Goal: Task Accomplishment & Management: Complete application form

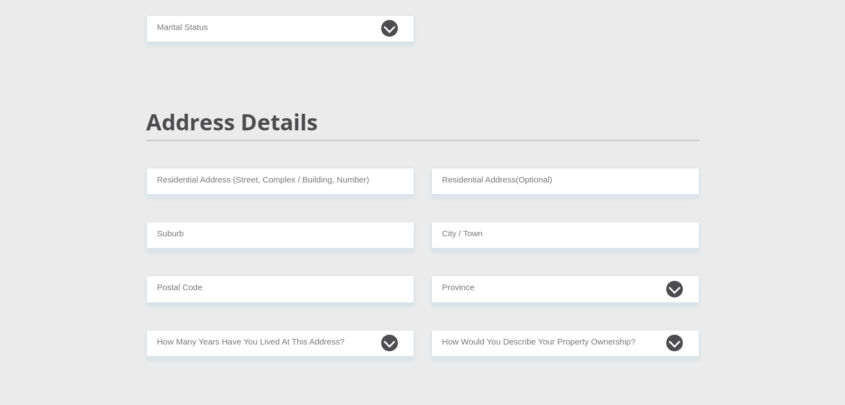
scroll to position [167, 0]
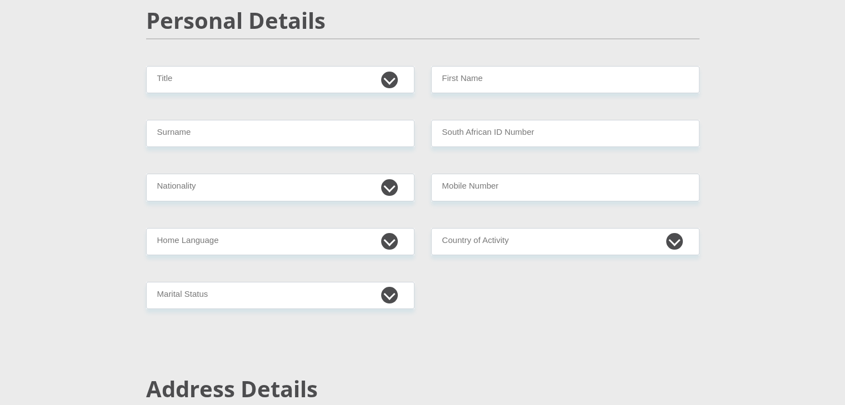
scroll to position [167, 0]
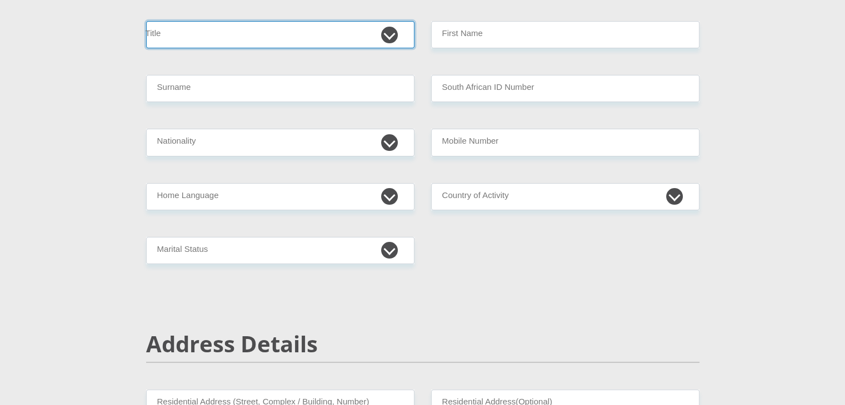
click at [390, 32] on select "Mr Ms Mrs Dr Other" at bounding box center [280, 34] width 268 height 27
select select "Mr"
click at [146, 21] on select "Mr Ms Mrs Dr Other" at bounding box center [280, 34] width 268 height 27
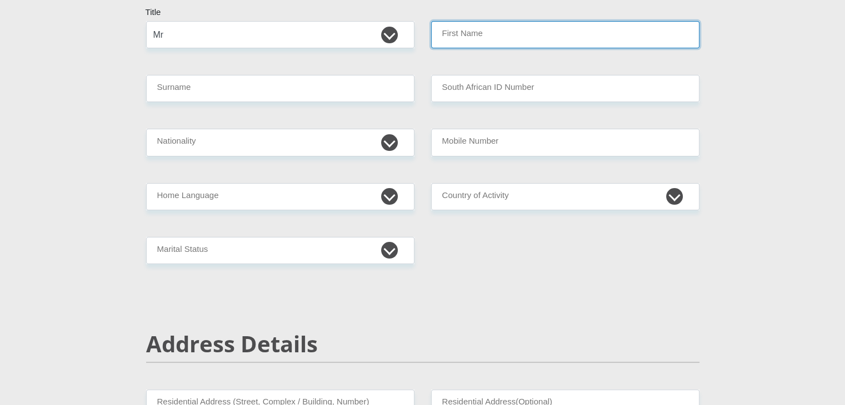
click at [480, 32] on input "First Name" at bounding box center [565, 34] width 268 height 27
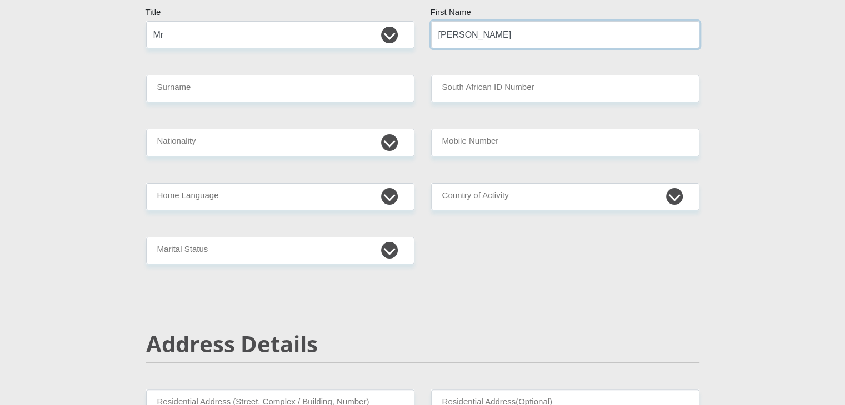
type input "Tyler"
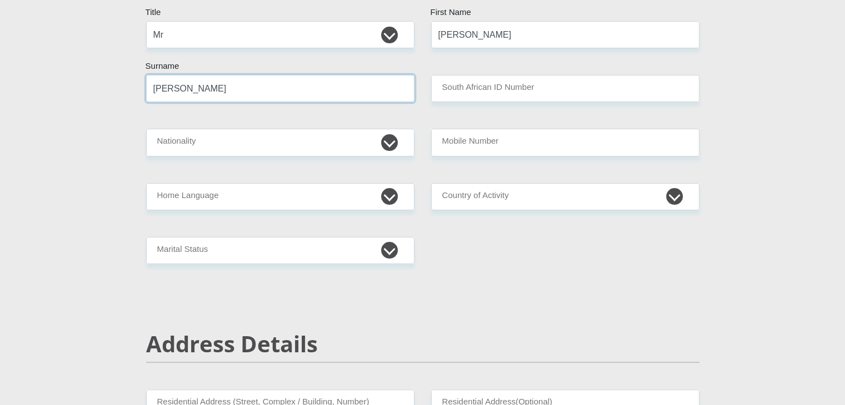
type input "Wilson"
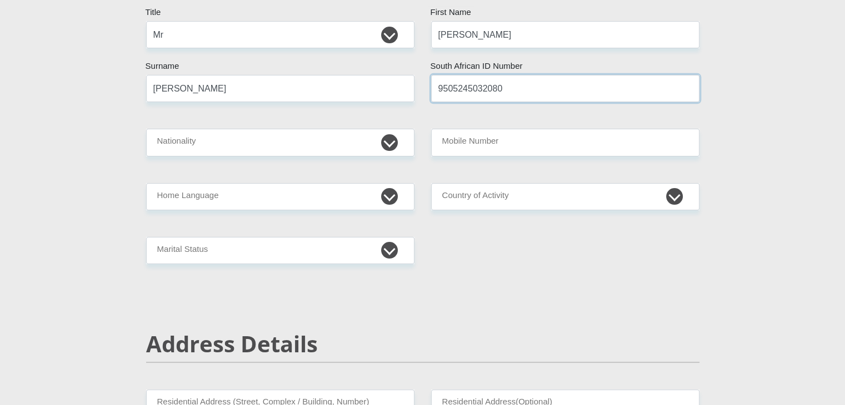
type input "9505245032080"
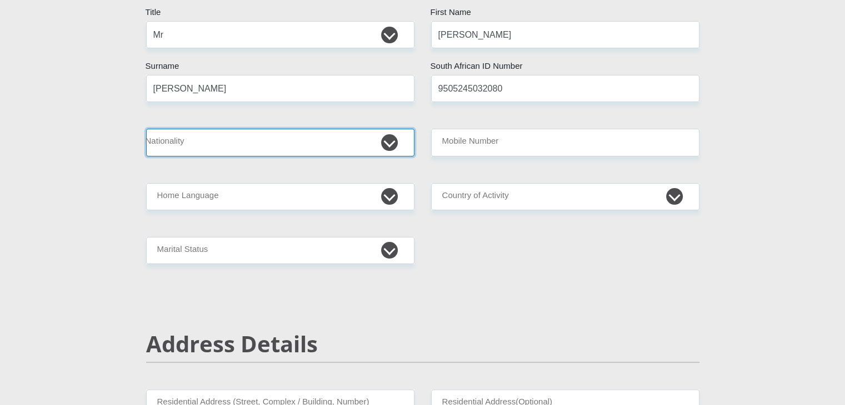
drag, startPoint x: 389, startPoint y: 142, endPoint x: 373, endPoint y: 147, distance: 17.4
click at [389, 142] on select "South Africa Afghanistan Aland Islands Albania Algeria America Samoa American V…" at bounding box center [280, 142] width 268 height 27
select select "ZAF"
click at [146, 129] on select "South Africa Afghanistan Aland Islands Albania Algeria America Samoa American V…" at bounding box center [280, 142] width 268 height 27
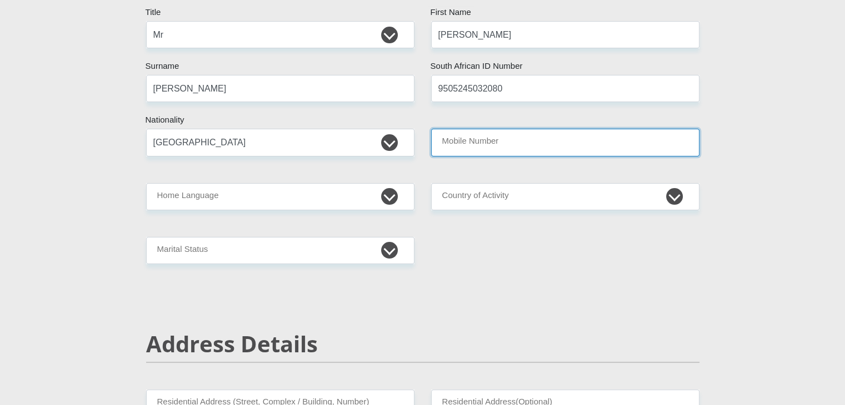
click at [476, 147] on input "Mobile Number" at bounding box center [565, 142] width 268 height 27
type input "0817322012"
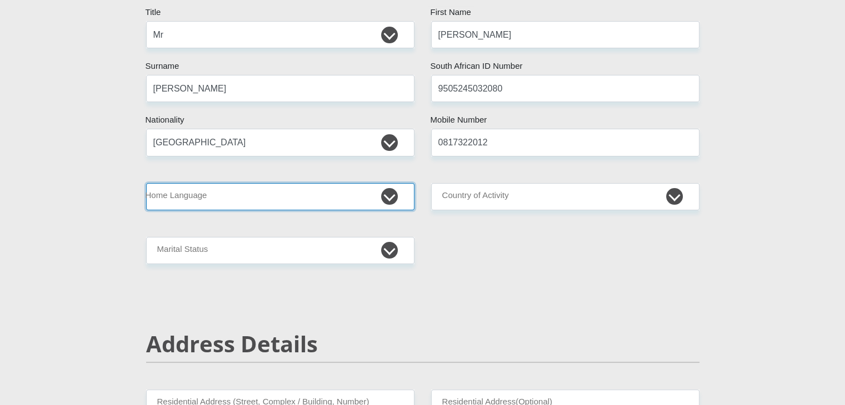
click at [386, 194] on select "Afrikaans English Sepedi South Ndebele Southern Sotho Swati Tsonga Tswana Venda…" at bounding box center [280, 196] width 268 height 27
select select "eng"
click at [146, 183] on select "Afrikaans English Sepedi South Ndebele Southern Sotho Swati Tsonga Tswana Venda…" at bounding box center [280, 196] width 268 height 27
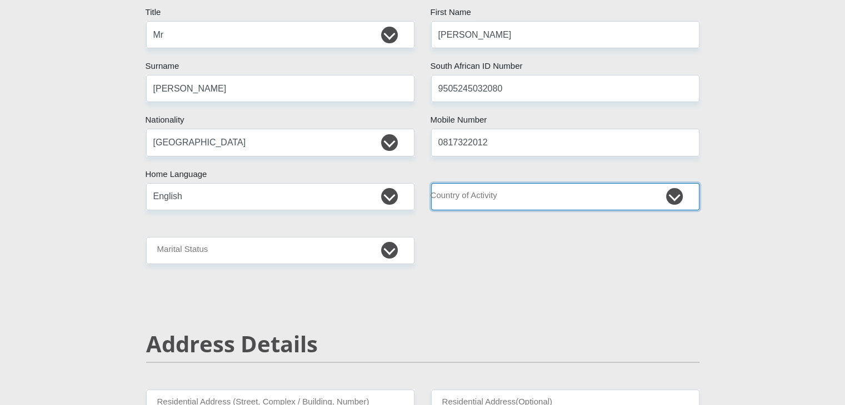
click at [680, 200] on select "South Africa Afghanistan Aland Islands Albania Algeria America Samoa American V…" at bounding box center [565, 196] width 268 height 27
select select "ZAF"
click at [431, 183] on select "South Africa Afghanistan Aland Islands Albania Algeria America Samoa American V…" at bounding box center [565, 196] width 268 height 27
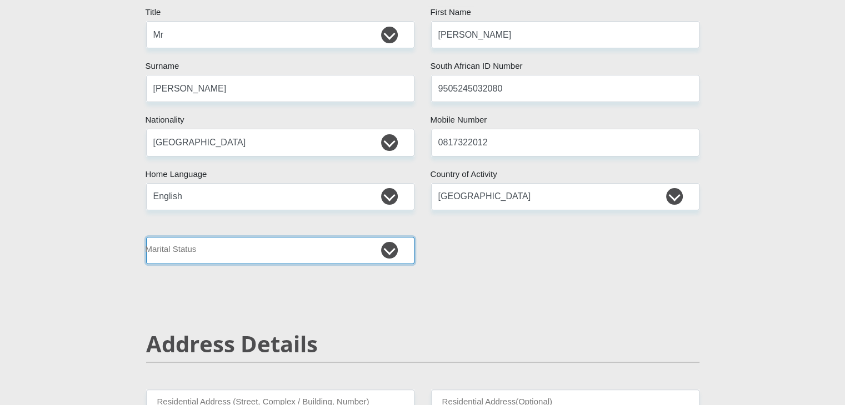
click at [386, 253] on select "Married ANC Single Divorced Widowed Married COP or Customary Law" at bounding box center [280, 250] width 268 height 27
select select "1"
click at [146, 237] on select "Married ANC Single Divorced Widowed Married COP or Customary Law" at bounding box center [280, 250] width 268 height 27
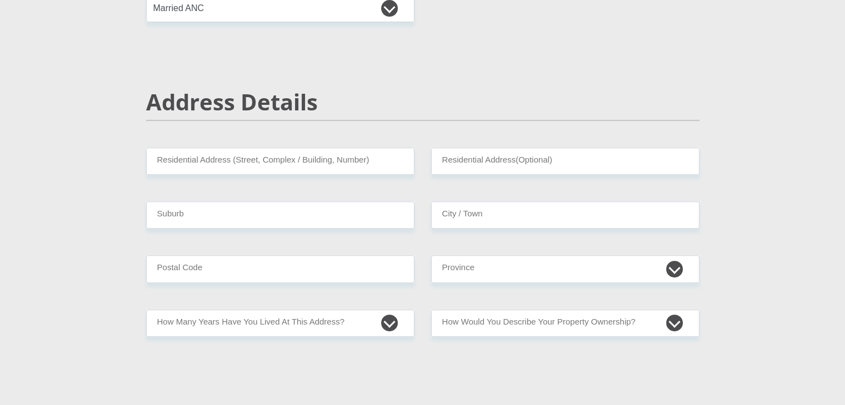
scroll to position [444, 0]
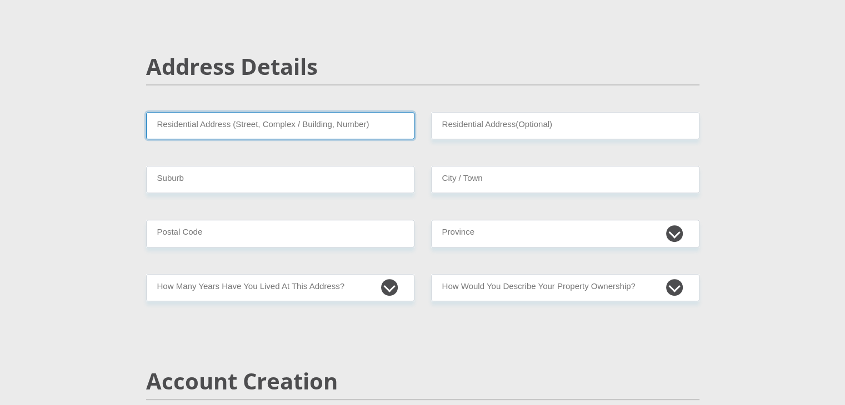
click at [275, 118] on input "Residential Address (Street, Complex / Building, Number)" at bounding box center [280, 125] width 268 height 27
type input "22 Assagay Road, Assagay"
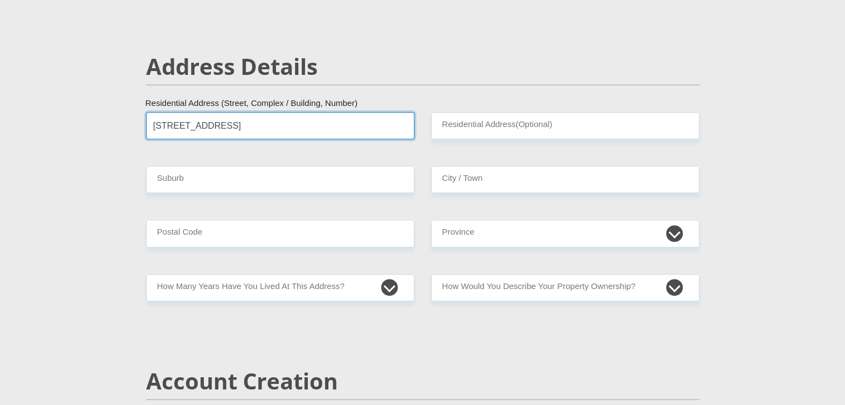
type input "Unit 7 Assagay Downs"
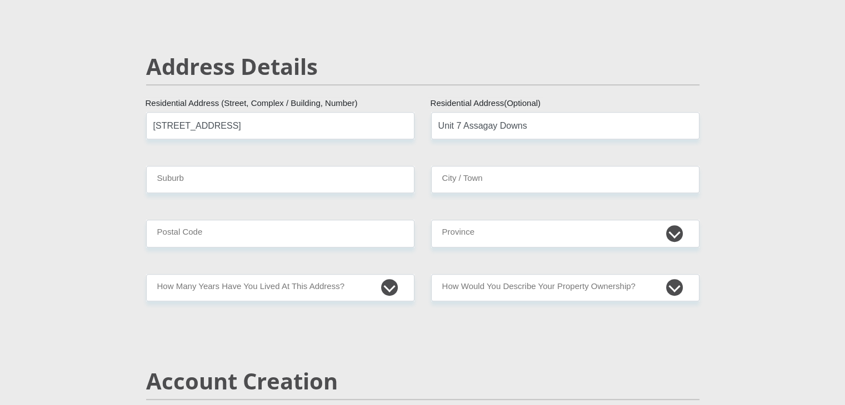
type input "Durban"
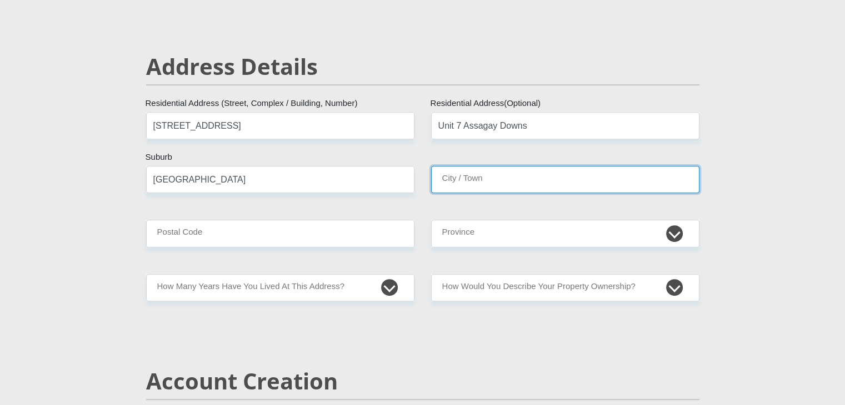
type input "Durban"
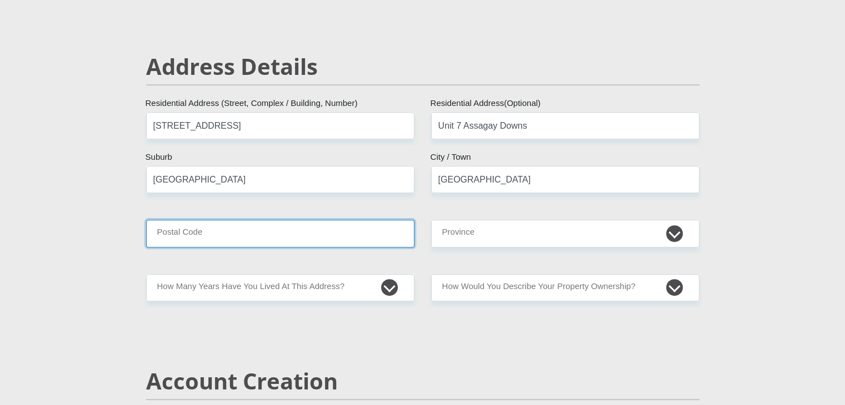
type input "3610"
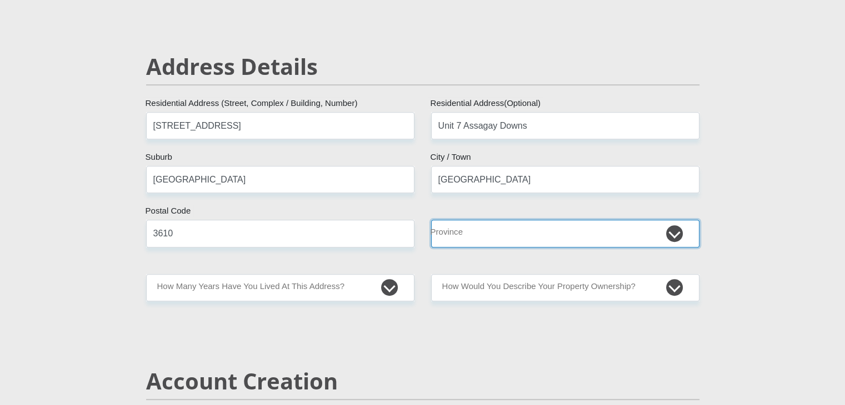
click at [670, 229] on select "Eastern Cape Free State Gauteng KwaZulu-Natal Limpopo Mpumalanga Northern Cape …" at bounding box center [565, 233] width 268 height 27
select select "KwaZulu-Natal"
click at [431, 220] on select "Eastern Cape Free State Gauteng KwaZulu-Natal Limpopo Mpumalanga Northern Cape …" at bounding box center [565, 233] width 268 height 27
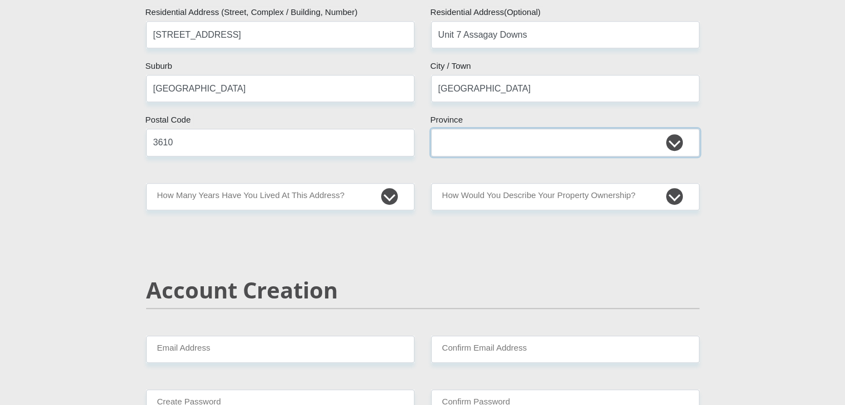
scroll to position [555, 0]
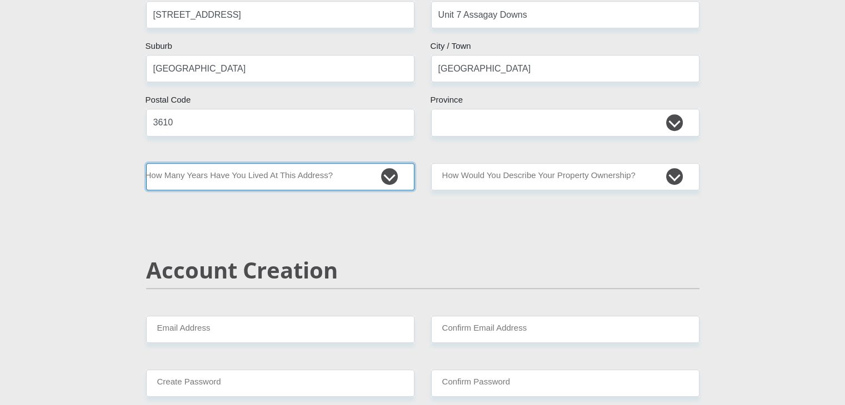
click at [393, 178] on select "less than 1 year 1-3 years 3-5 years 5+ years" at bounding box center [280, 176] width 268 height 27
select select "5"
click at [146, 163] on select "less than 1 year 1-3 years 3-5 years 5+ years" at bounding box center [280, 176] width 268 height 27
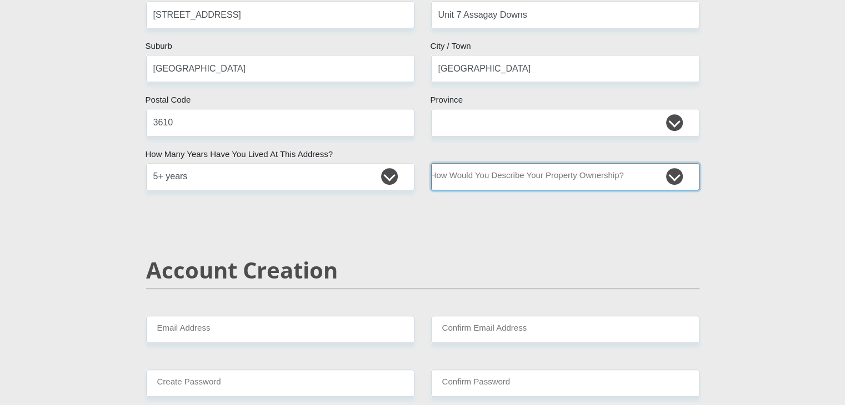
click at [671, 174] on select "Owned Rented Family Owned Company Dwelling" at bounding box center [565, 176] width 268 height 27
select select "Owned"
click at [431, 163] on select "Owned Rented Family Owned Company Dwelling" at bounding box center [565, 176] width 268 height 27
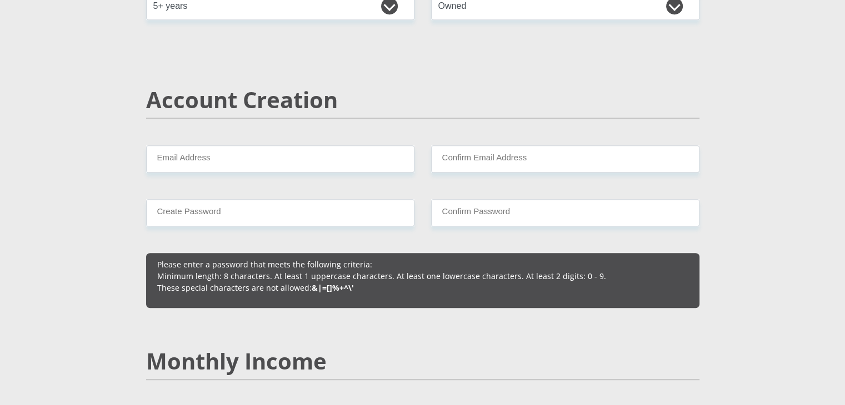
scroll to position [722, 0]
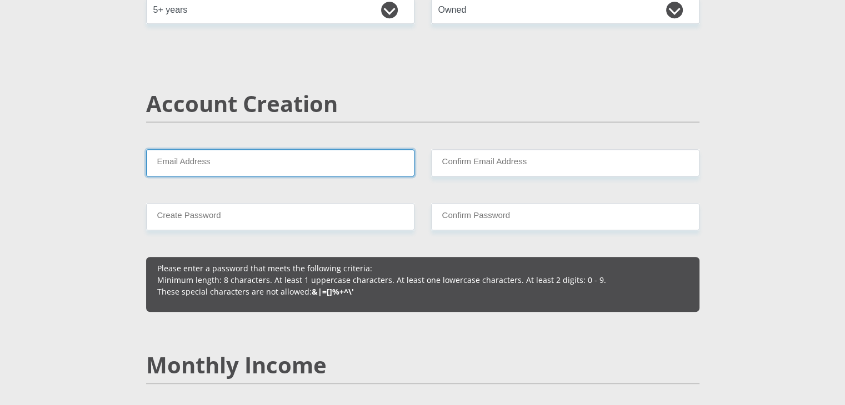
click at [230, 167] on input "Email Address" at bounding box center [280, 162] width 268 height 27
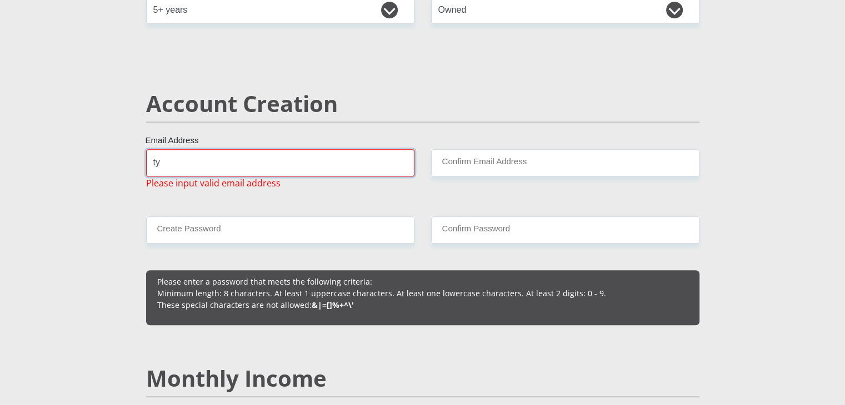
type input "tylerw@hampshireind.co.za"
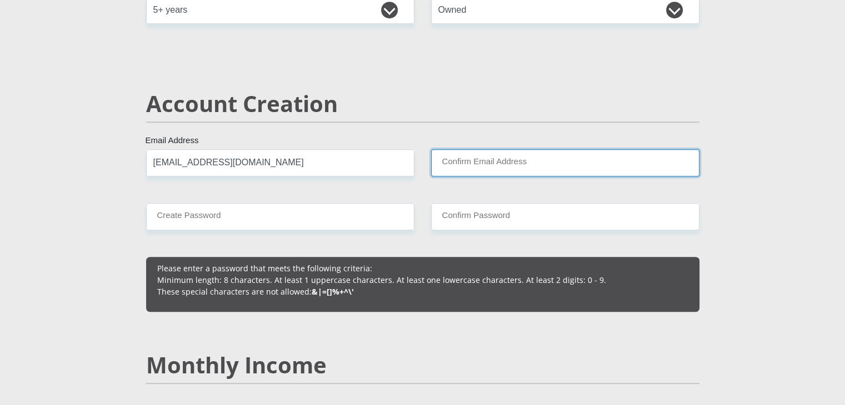
click at [528, 167] on input "Confirm Email Address" at bounding box center [565, 162] width 268 height 27
type input "tylerw@hampshireind.co.za"
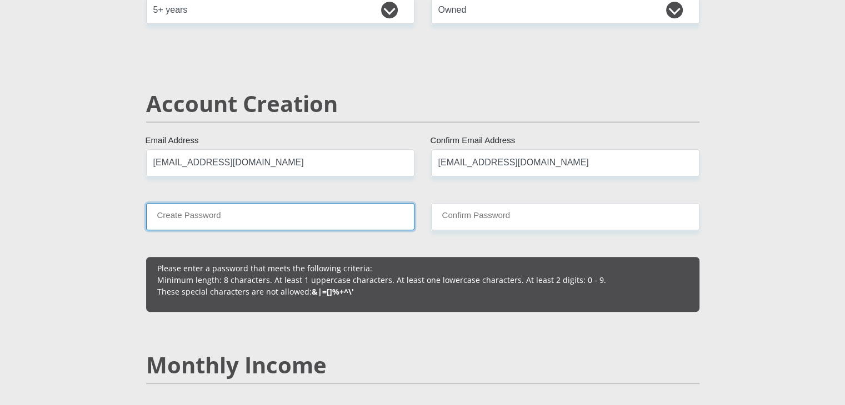
click at [375, 204] on input "Create Password" at bounding box center [280, 216] width 268 height 27
drag, startPoint x: 305, startPoint y: 213, endPoint x: 118, endPoint y: 218, distance: 187.2
type input "Tysim24689#"
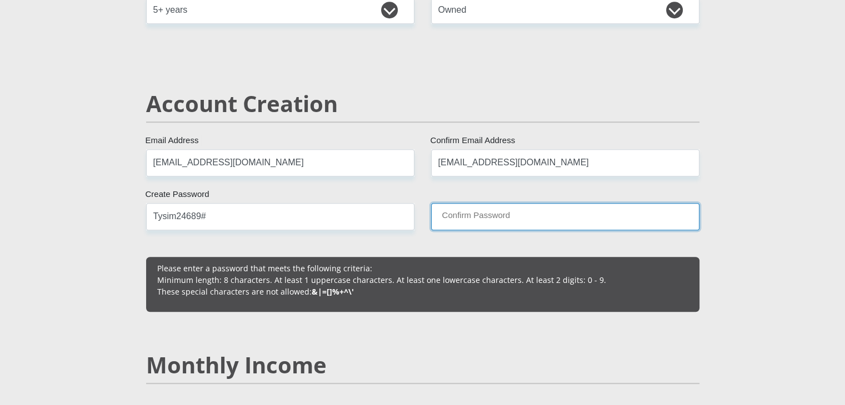
click at [513, 220] on input "Confirm Password" at bounding box center [565, 216] width 268 height 27
paste input "Tysim24689#"
type input "Tysim24689#"
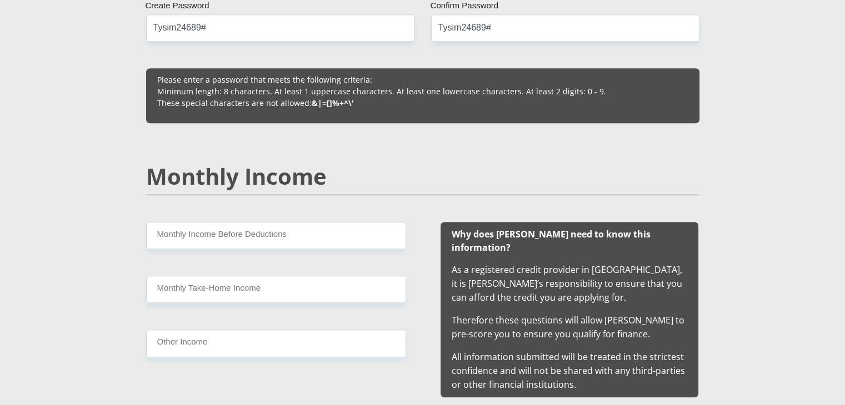
scroll to position [944, 0]
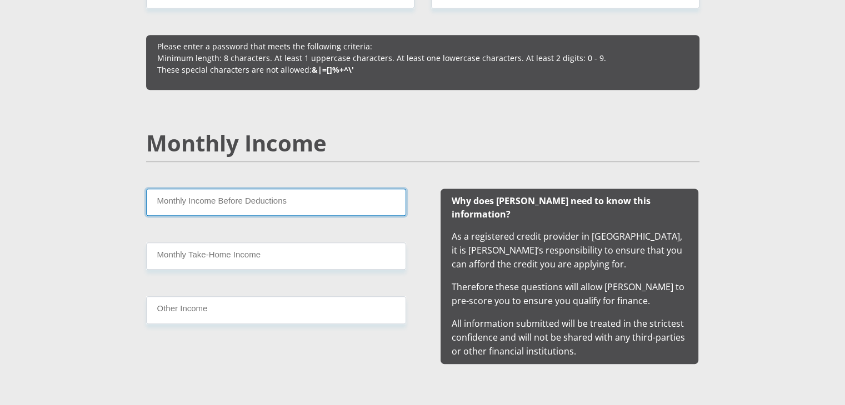
click at [203, 199] on input "Monthly Income Before Deductions" at bounding box center [276, 202] width 260 height 27
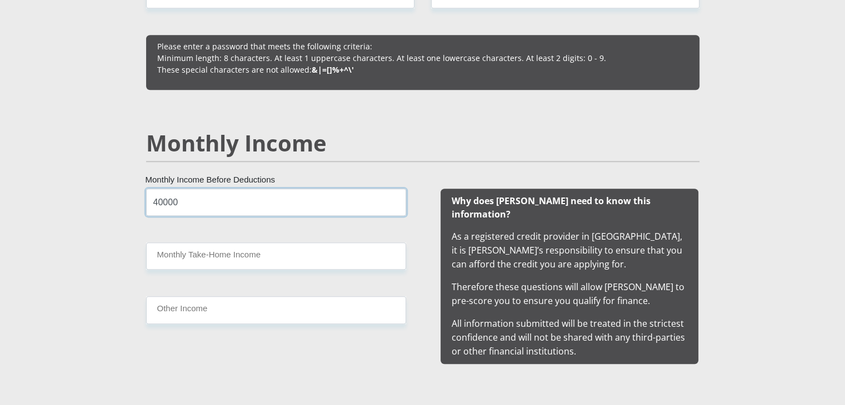
type input "40000"
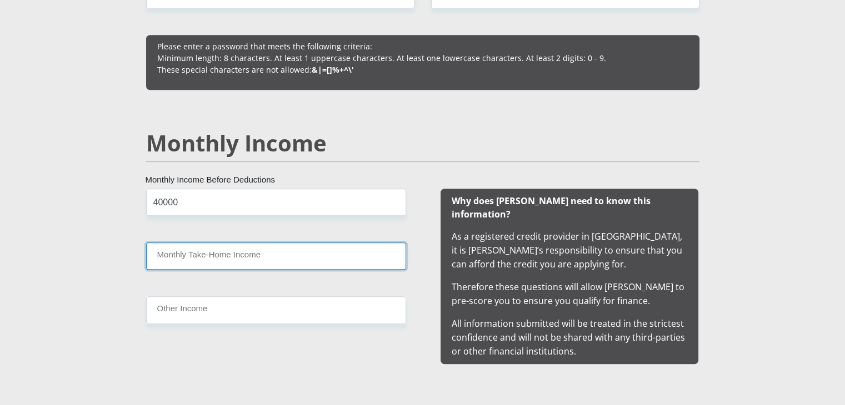
click at [184, 251] on input "Monthly Take-Home Income" at bounding box center [276, 256] width 260 height 27
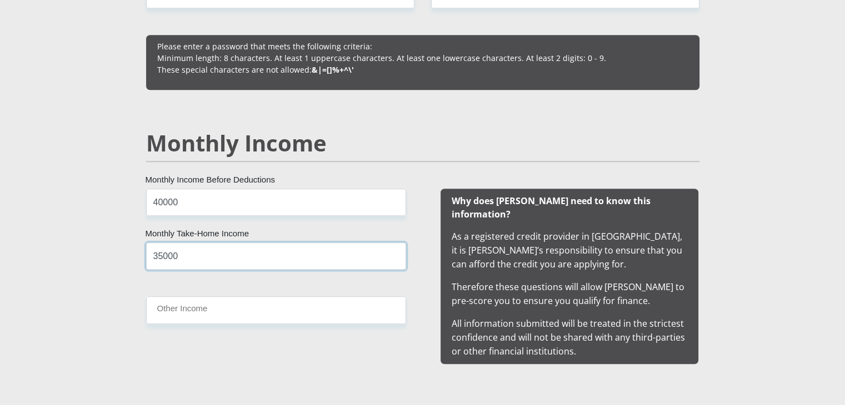
type input "35000"
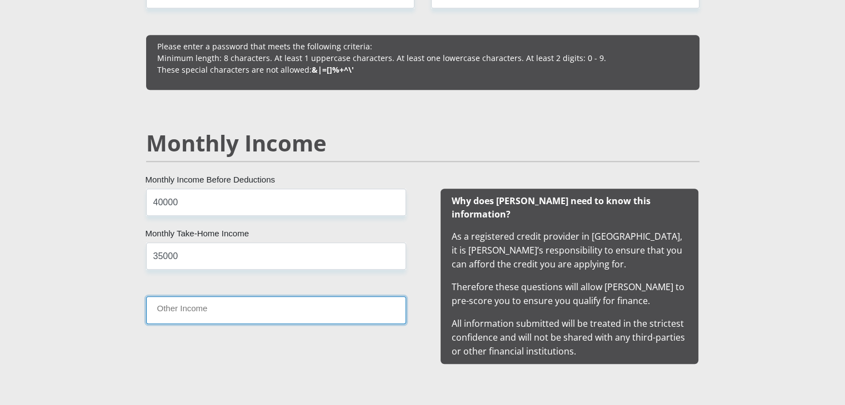
click at [225, 314] on input "Other Income" at bounding box center [276, 310] width 260 height 27
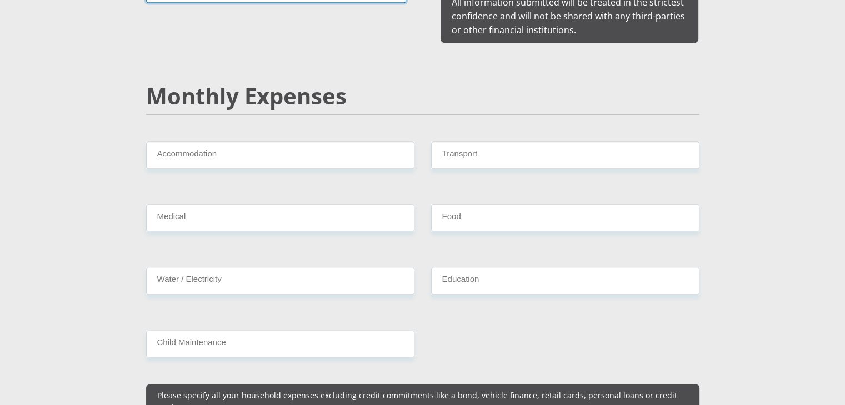
scroll to position [1277, 0]
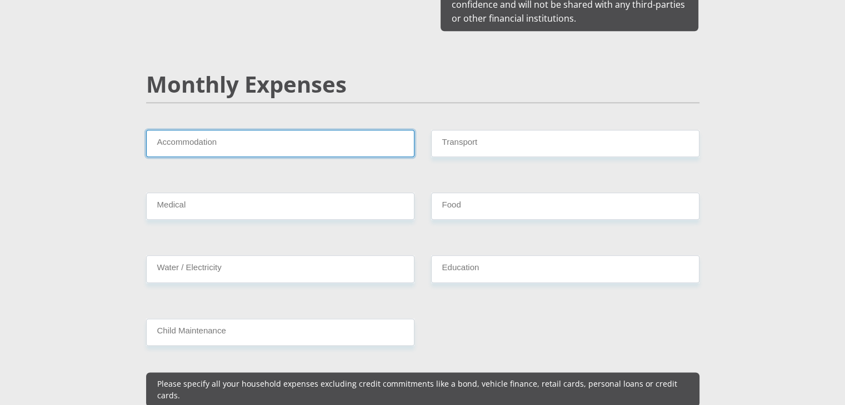
click at [240, 131] on input "Accommodation" at bounding box center [280, 143] width 268 height 27
type input "5000"
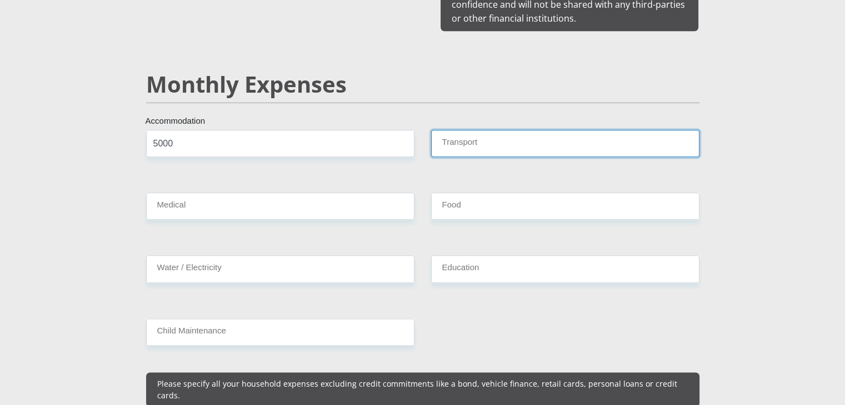
click at [476, 134] on input "Transport" at bounding box center [565, 143] width 268 height 27
type input "1000"
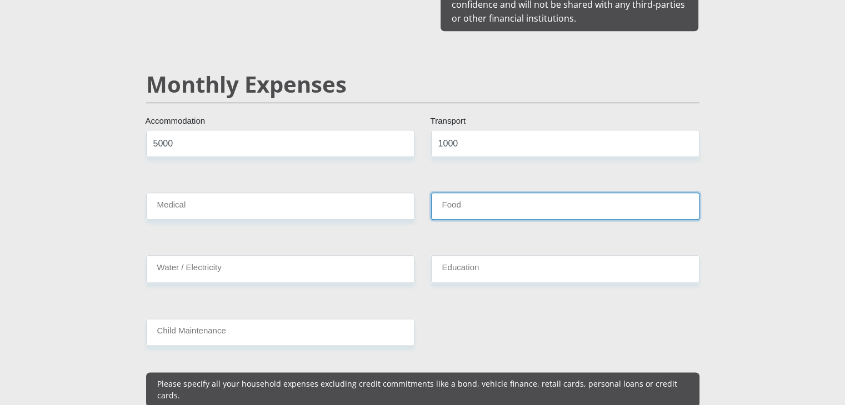
click at [464, 193] on input "Food" at bounding box center [565, 206] width 268 height 27
drag, startPoint x: 469, startPoint y: 194, endPoint x: 429, endPoint y: 191, distance: 39.5
click at [429, 193] on div "2000 Food" at bounding box center [565, 211] width 285 height 36
type input "3000"
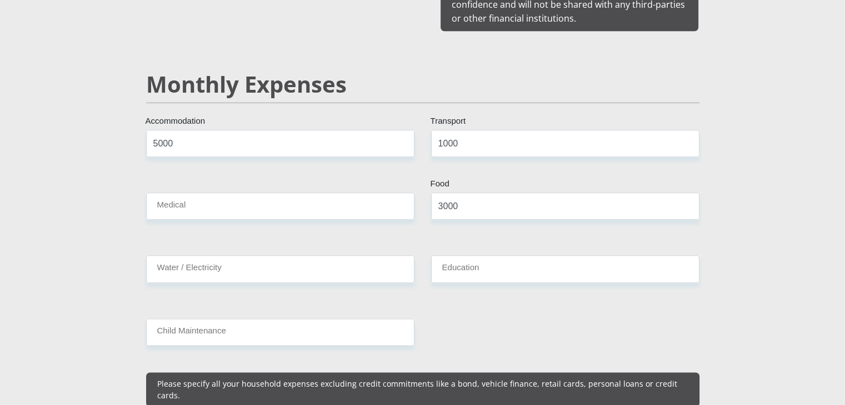
click at [462, 214] on div "3000 Food" at bounding box center [565, 211] width 285 height 36
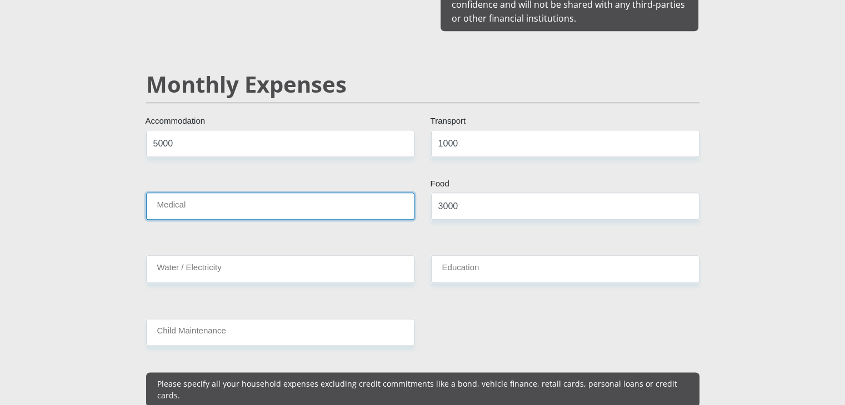
click at [318, 193] on input "Medical" at bounding box center [280, 206] width 268 height 27
type input "850"
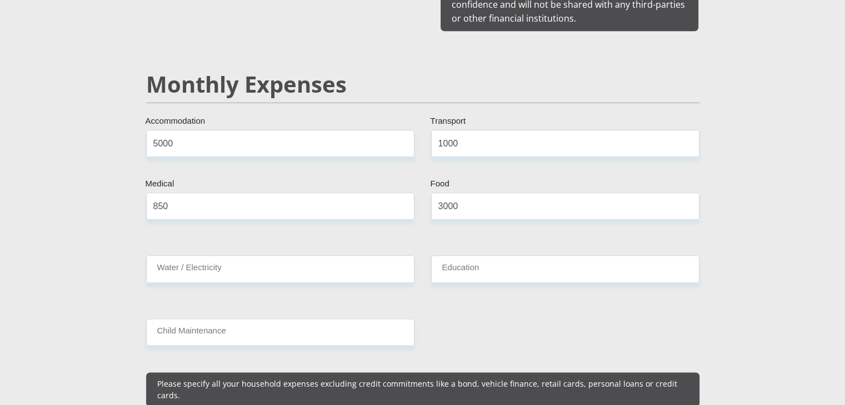
click at [300, 255] on input "Water / Electricity" at bounding box center [280, 268] width 268 height 27
type input "2000"
click at [491, 258] on input "Education" at bounding box center [565, 268] width 268 height 27
type input "0"
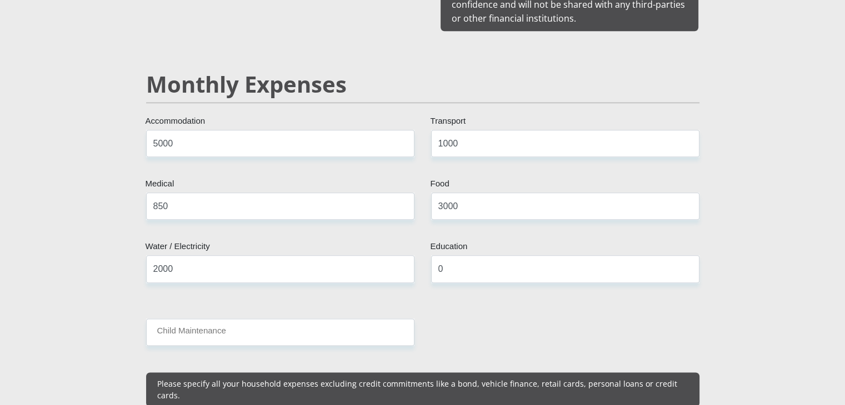
drag, startPoint x: 475, startPoint y: 306, endPoint x: 444, endPoint y: 294, distance: 33.4
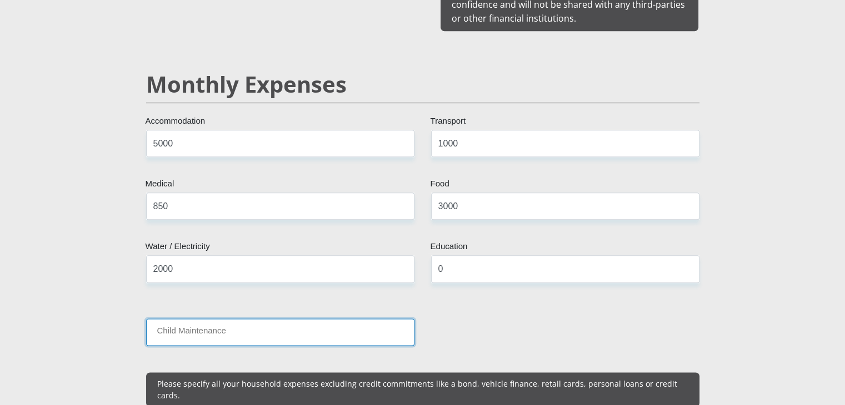
click at [313, 319] on input "Child Maintenance" at bounding box center [280, 332] width 268 height 27
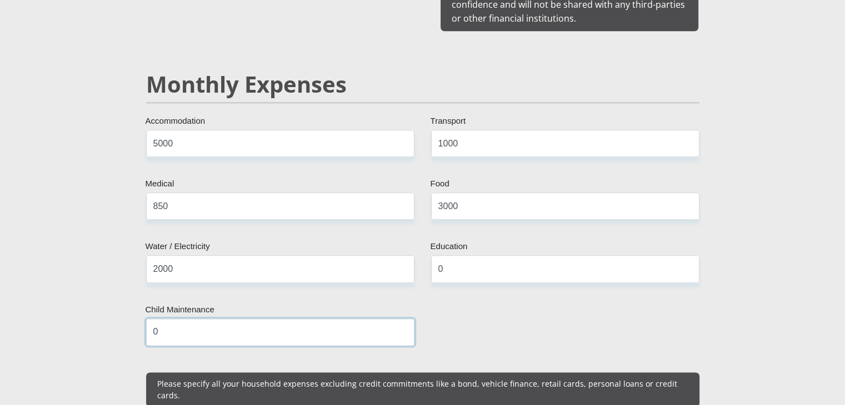
type input "0"
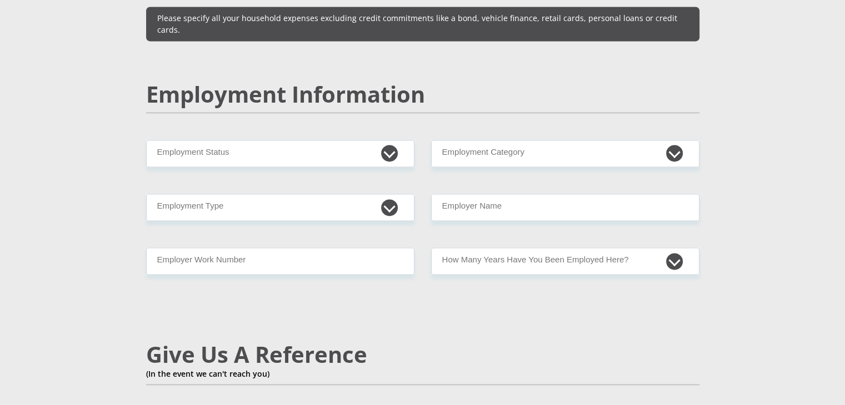
scroll to position [1666, 0]
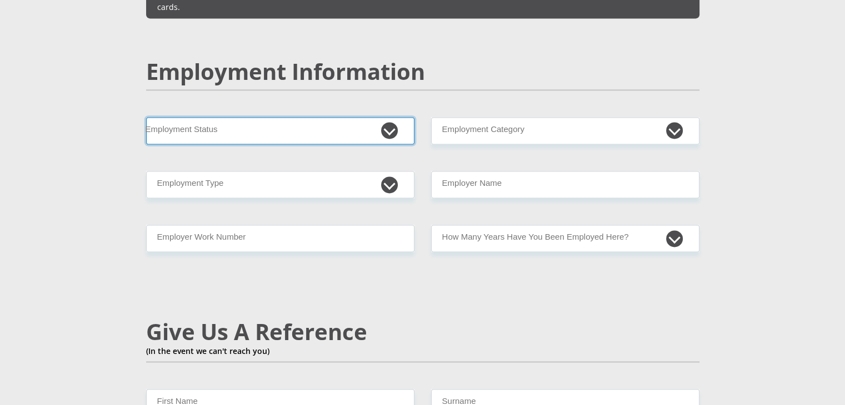
click at [393, 117] on select "Permanent/Full-time Part-time/Casual Contract Worker Self-Employed Housewife Re…" at bounding box center [280, 130] width 268 height 27
select select "4"
click at [146, 117] on select "Permanent/Full-time Part-time/Casual Contract Worker Self-Employed Housewife Re…" at bounding box center [280, 130] width 268 height 27
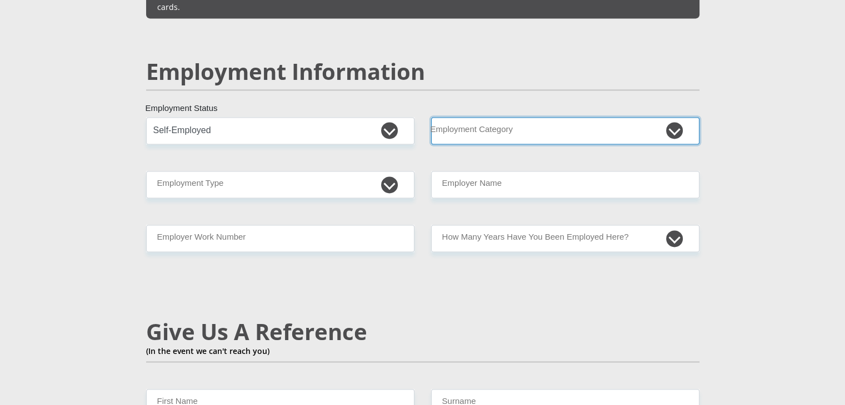
click at [670, 117] on select "AGRICULTURE ALCOHOL & TOBACCO CONSTRUCTION MATERIALS METALLURGY EQUIPMENT FOR R…" at bounding box center [565, 130] width 268 height 27
select select "17"
click at [431, 117] on select "AGRICULTURE ALCOHOL & TOBACCO CONSTRUCTION MATERIALS METALLURGY EQUIPMENT FOR R…" at bounding box center [565, 130] width 268 height 27
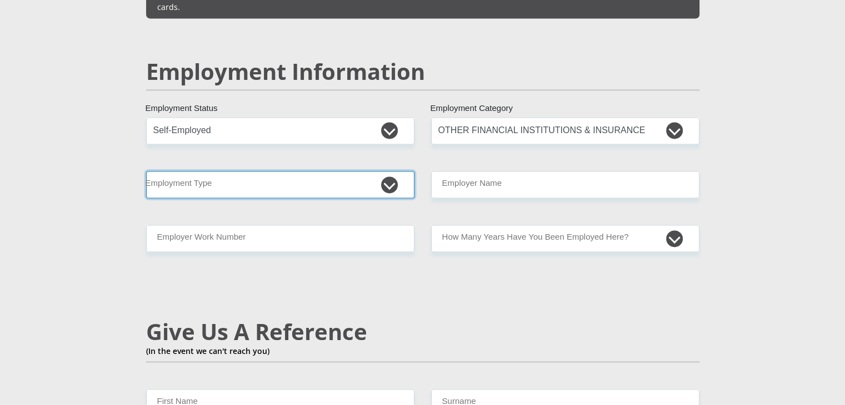
click at [386, 171] on select "College/Lecturer Craft Seller Creative Driver Executive Farmer Forces - Non Com…" at bounding box center [280, 184] width 268 height 27
select select "Licenced Professional"
click at [146, 171] on select "College/Lecturer Craft Seller Creative Driver Executive Farmer Forces - Non Com…" at bounding box center [280, 184] width 268 height 27
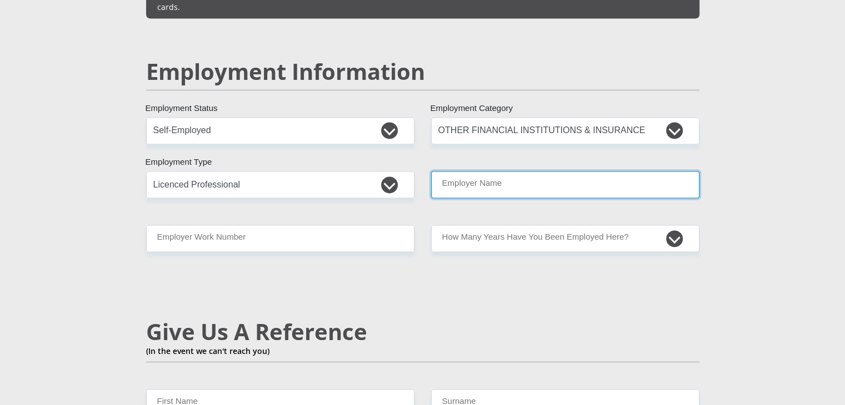
click at [655, 171] on input "Employer Name" at bounding box center [565, 184] width 268 height 27
type input "HampshireIndependentAdvisors"
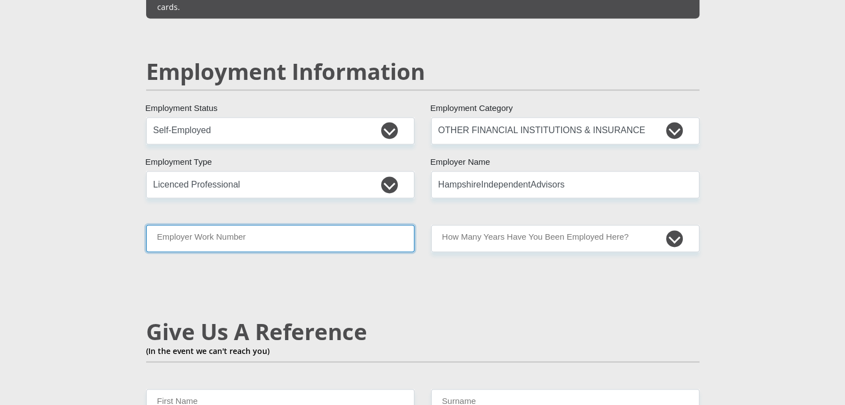
click at [303, 225] on input "Employer Work Number" at bounding box center [280, 238] width 268 height 27
click at [358, 225] on input "Employer Work Number" at bounding box center [280, 238] width 268 height 27
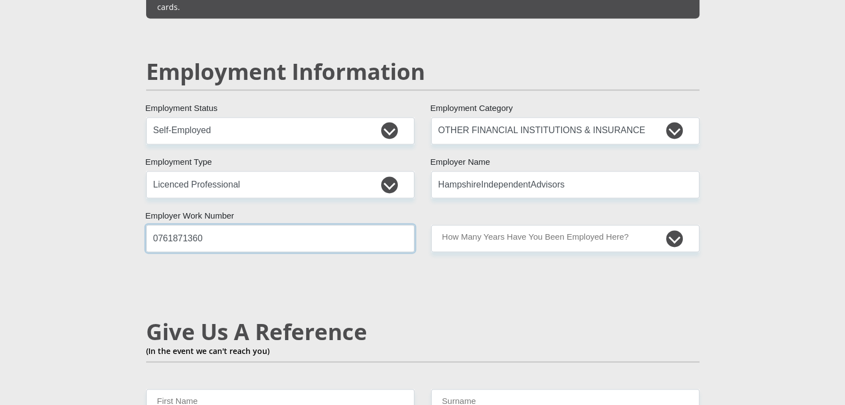
type input "0761871360"
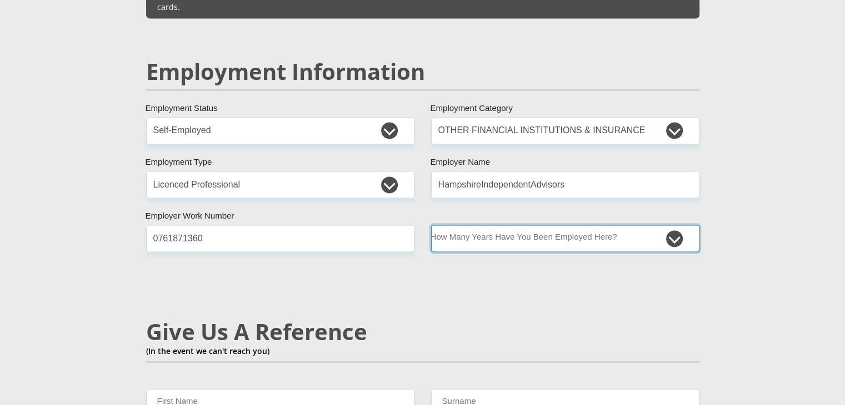
click at [673, 225] on select "less than 1 year 1-3 years 3-5 years 5+ years" at bounding box center [565, 238] width 268 height 27
select select "60"
click at [431, 225] on select "less than 1 year 1-3 years 3-5 years 5+ years" at bounding box center [565, 238] width 268 height 27
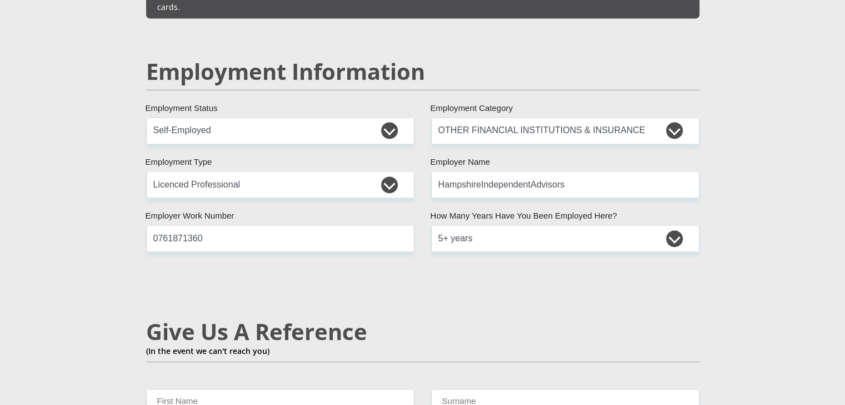
click at [551, 281] on div "Mr Ms Mrs Dr Other Title Tyler First Name Wilson Surname 9505245032080 South Af…" at bounding box center [423, 105] width 570 height 3167
click at [480, 171] on input "HampshireIndependentAdvisors" at bounding box center [565, 184] width 268 height 27
click at [530, 171] on input "HampshireIndependentAdvisors" at bounding box center [565, 184] width 268 height 27
type input "HampshireIndependentAdvisors"
click at [350, 289] on div "Mr Ms Mrs Dr Other Title Tyler First Name Wilson Surname 9505245032080 South Af…" at bounding box center [423, 105] width 570 height 3167
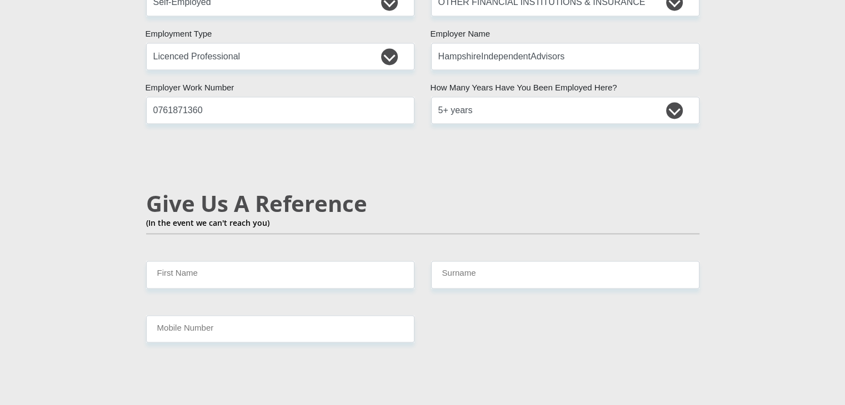
scroll to position [1888, 0]
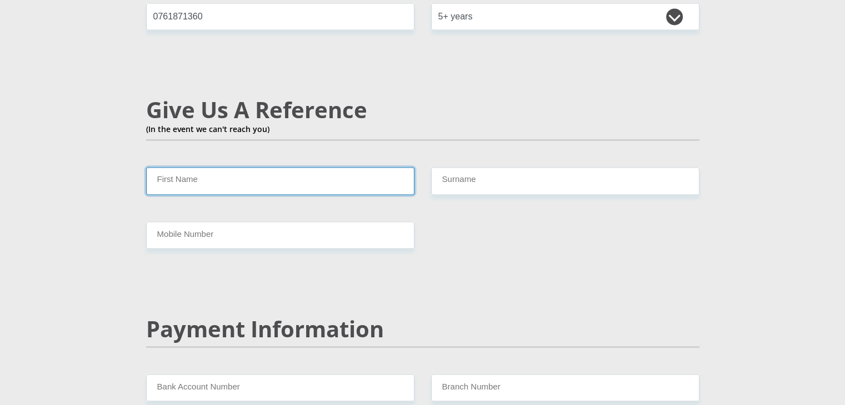
click at [209, 167] on input "First Name" at bounding box center [280, 180] width 268 height 27
type input "T"
type input "Simoe"
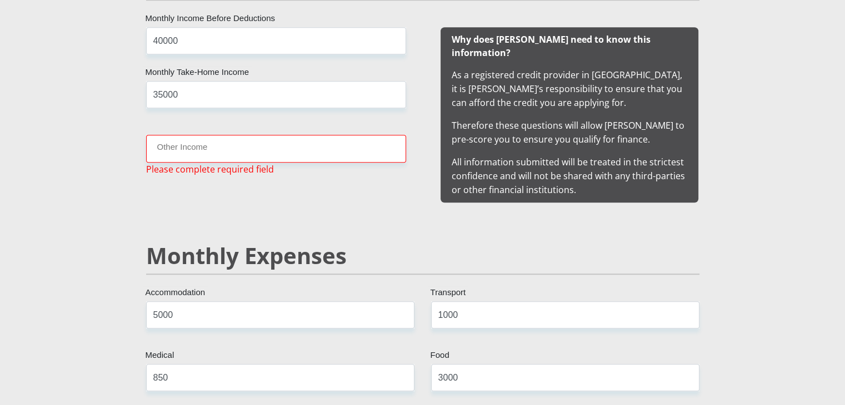
scroll to position [1101, 0]
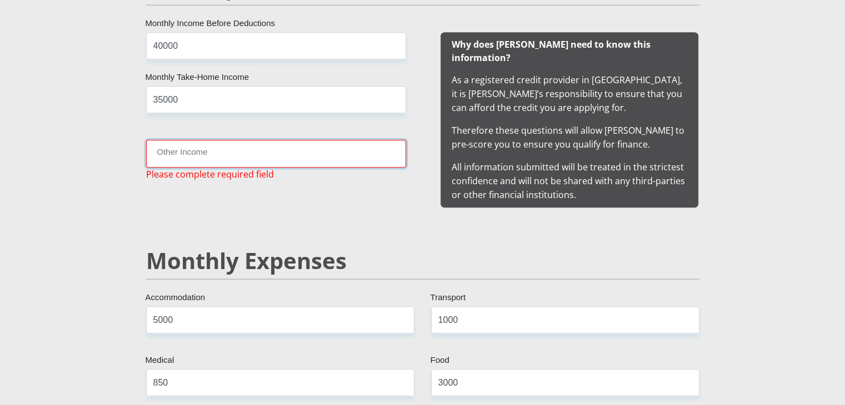
click at [231, 156] on input "Other Income" at bounding box center [276, 153] width 260 height 27
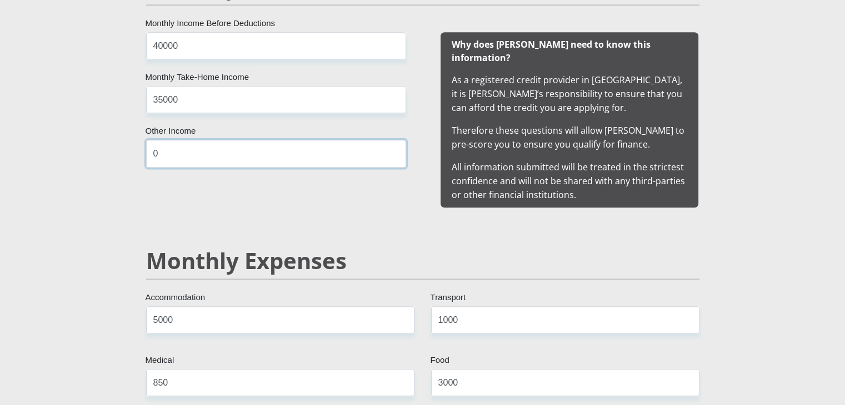
type input "0"
click at [231, 156] on input "0" at bounding box center [276, 153] width 260 height 27
drag, startPoint x: 190, startPoint y: 47, endPoint x: 146, endPoint y: 49, distance: 43.9
click at [146, 49] on input "40000" at bounding box center [276, 45] width 260 height 27
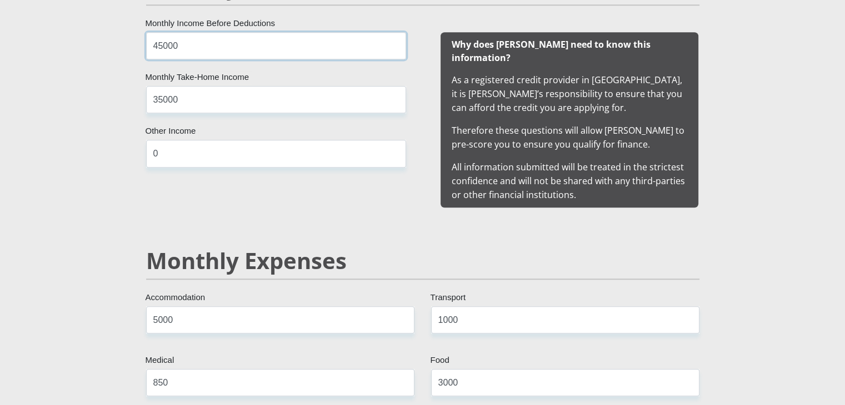
type input "45000"
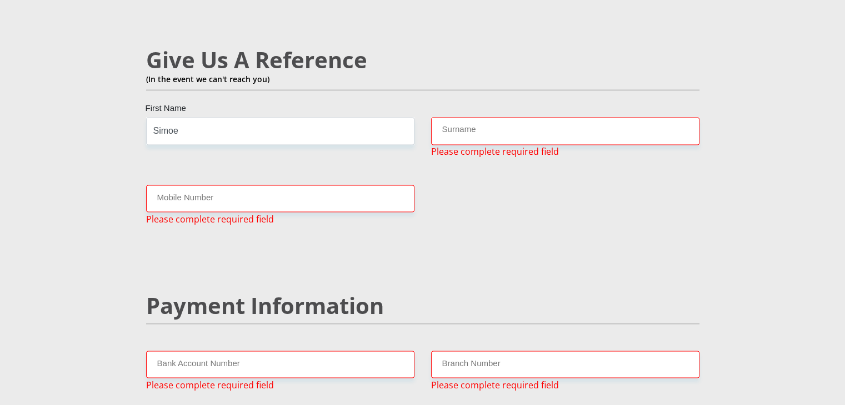
scroll to position [1933, 0]
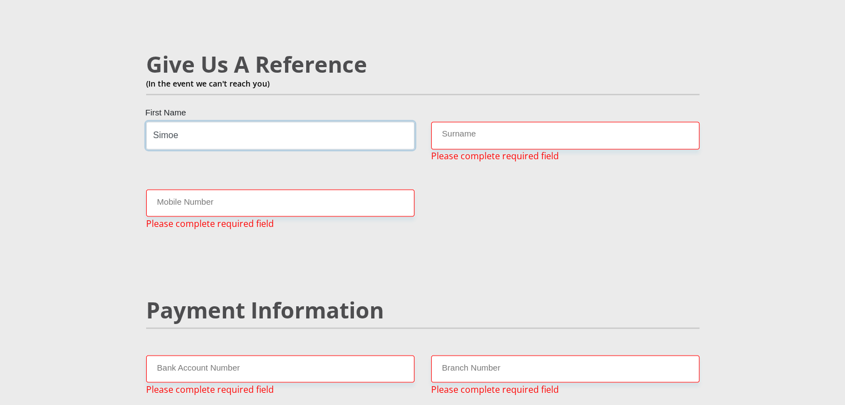
click at [218, 122] on input "Simoe" at bounding box center [280, 135] width 268 height 27
type input "Simone"
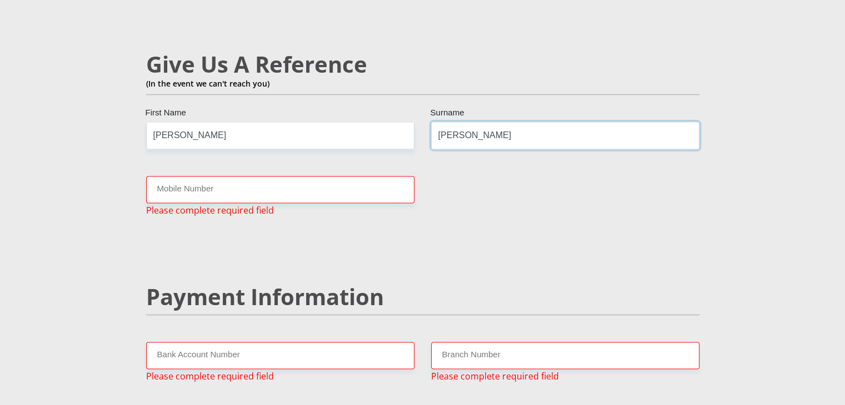
type input "Wilson"
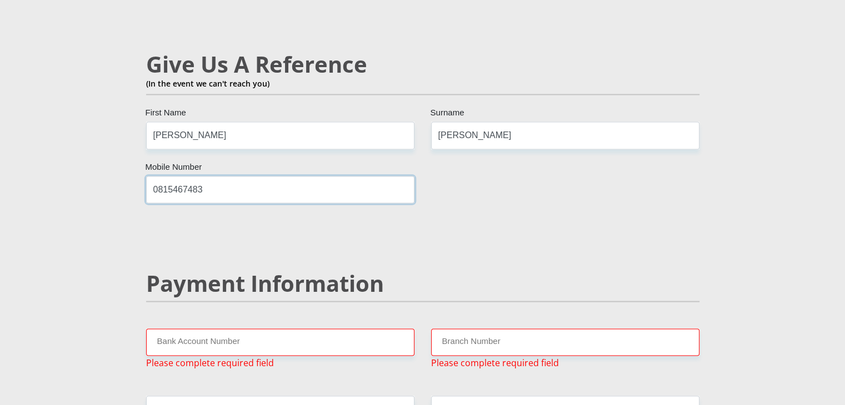
type input "0815467483"
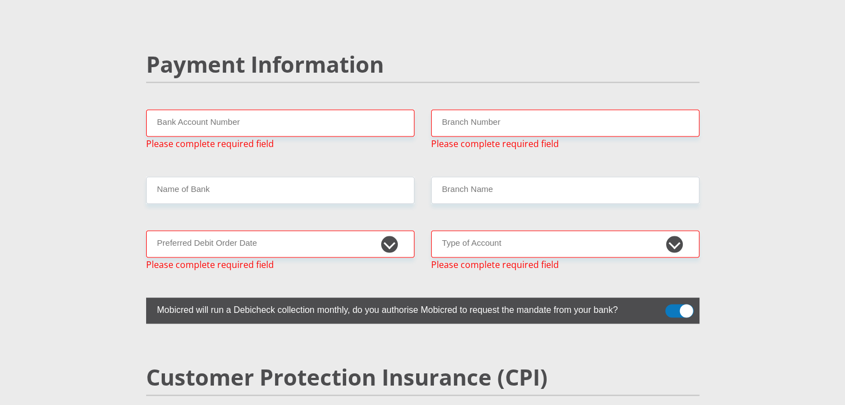
scroll to position [2156, 0]
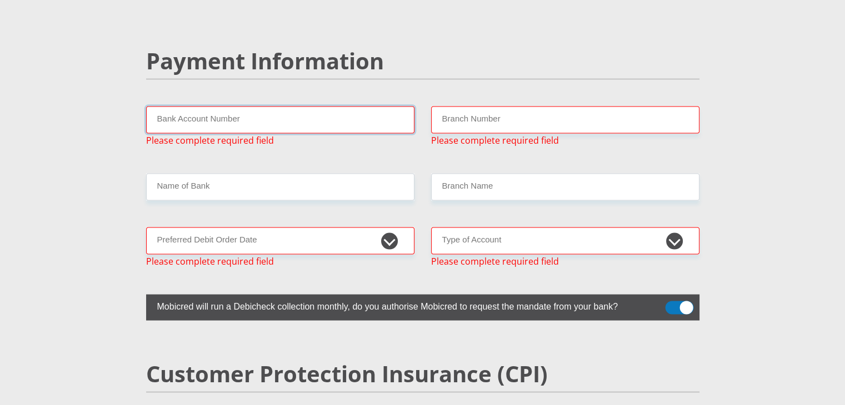
click at [233, 107] on input "Bank Account Number" at bounding box center [280, 120] width 268 height 27
paste input "62441910694"
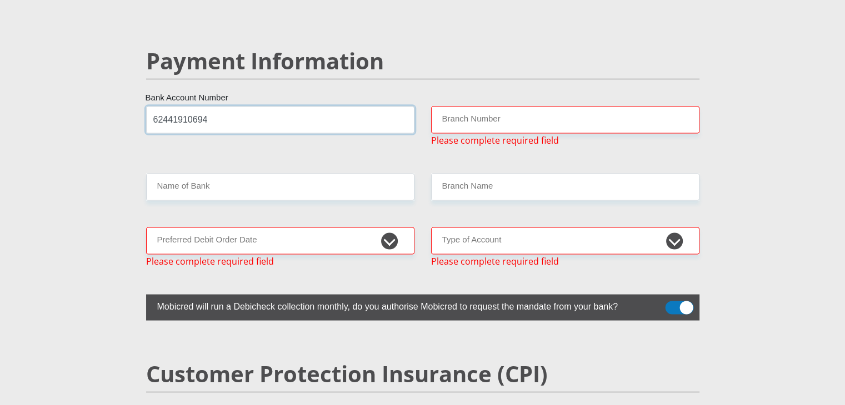
type input "62441910694"
click at [483, 107] on input "Branch Number" at bounding box center [565, 120] width 268 height 27
paste input "250655"
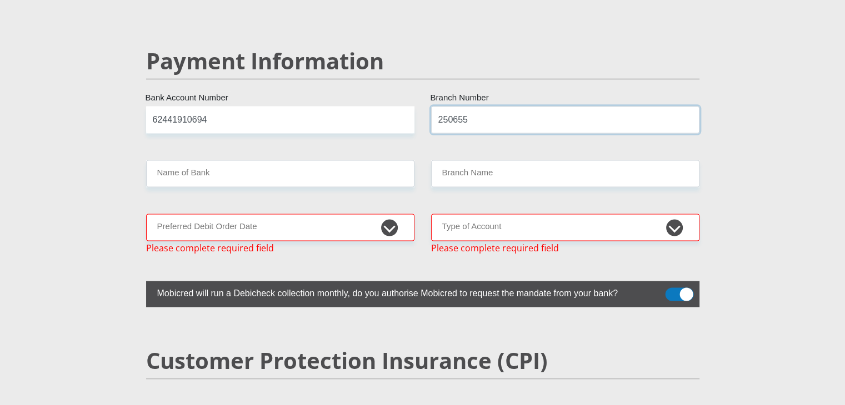
type input "250655"
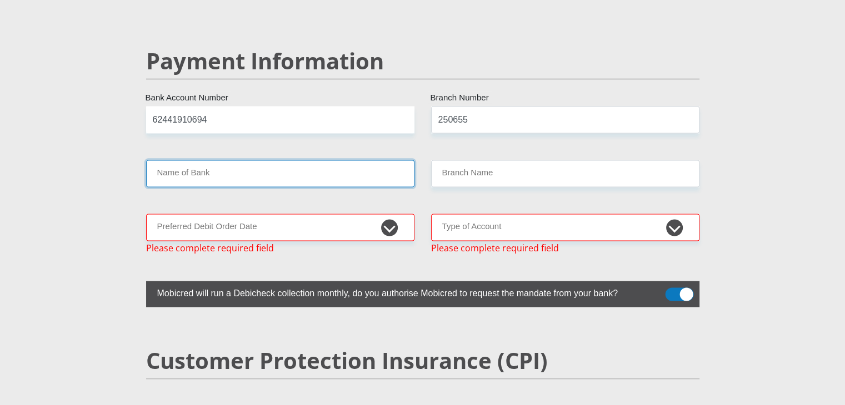
click at [226, 160] on input "Name of Bank" at bounding box center [280, 173] width 268 height 27
type input "FIRSTRAND BANK"
type input "BRANCH 560"
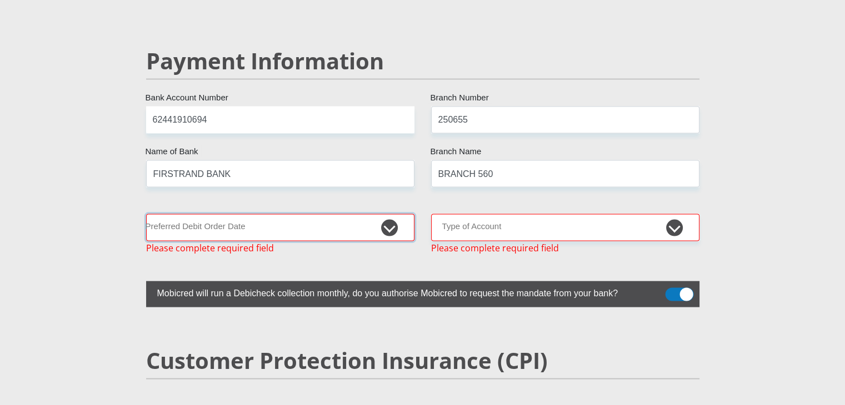
click at [275, 214] on select "1st 2nd 3rd 4th 5th 7th 18th 19th 20th 21st 22nd 23rd 24th 25th 26th 27th 28th …" at bounding box center [280, 227] width 268 height 27
select select "3"
click at [146, 214] on select "1st 2nd 3rd 4th 5th 7th 18th 19th 20th 21st 22nd 23rd 24th 25th 26th 27th 28th …" at bounding box center [280, 227] width 268 height 27
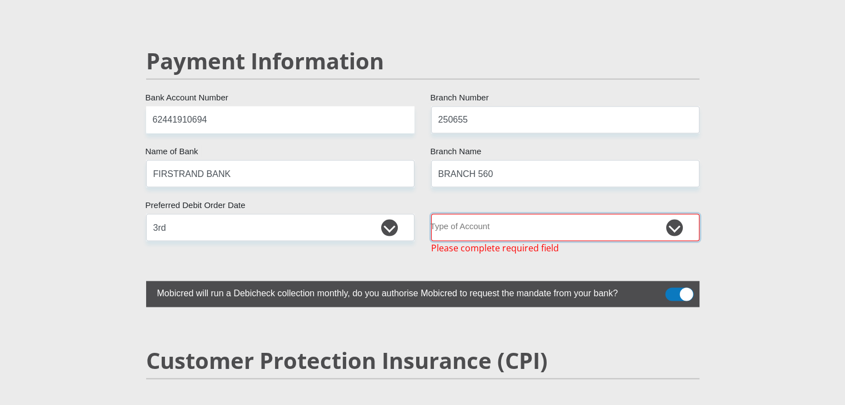
click at [557, 214] on select "Cheque Savings" at bounding box center [565, 227] width 268 height 27
select select "CUR"
click at [431, 214] on select "Cheque Savings" at bounding box center [565, 227] width 268 height 27
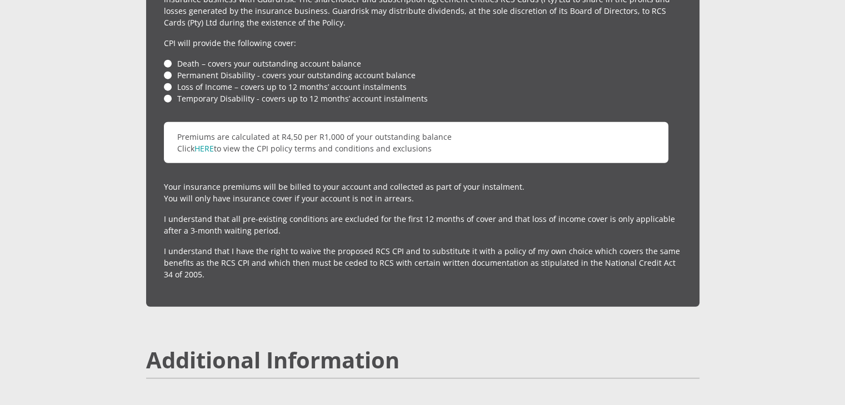
scroll to position [2711, 0]
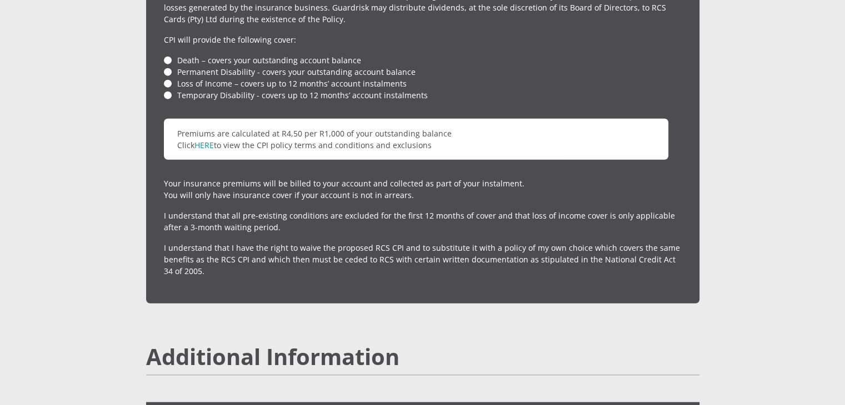
click at [167, 54] on li "Death – covers your outstanding account balance" at bounding box center [422, 60] width 517 height 12
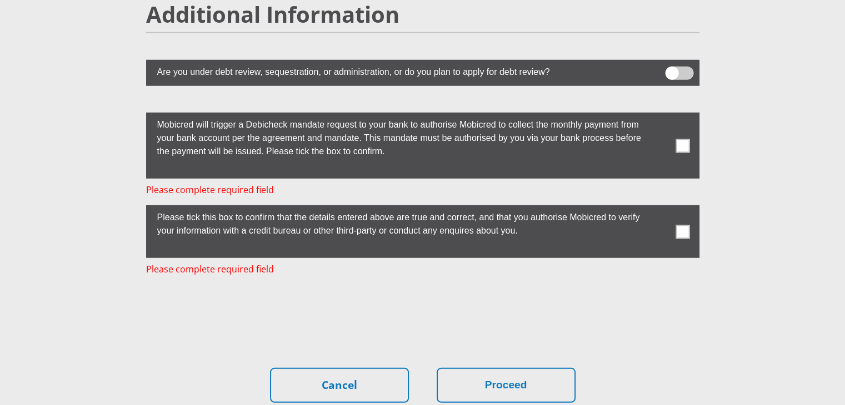
scroll to position [3054, 0]
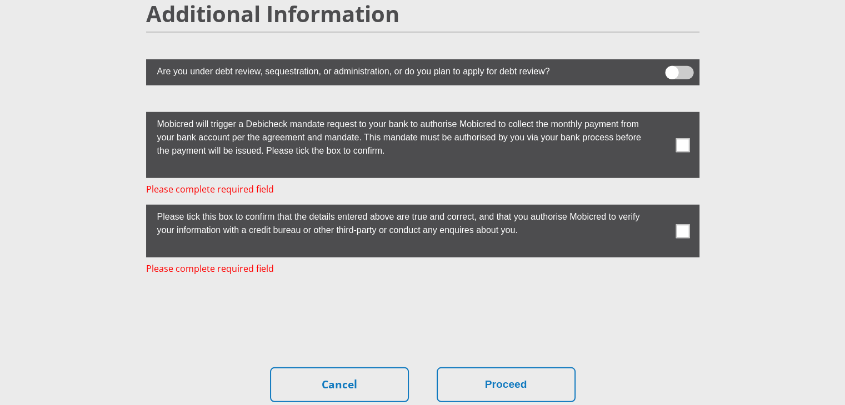
click at [685, 138] on span at bounding box center [682, 145] width 14 height 14
click at [660, 115] on input "checkbox" at bounding box center [660, 115] width 0 height 0
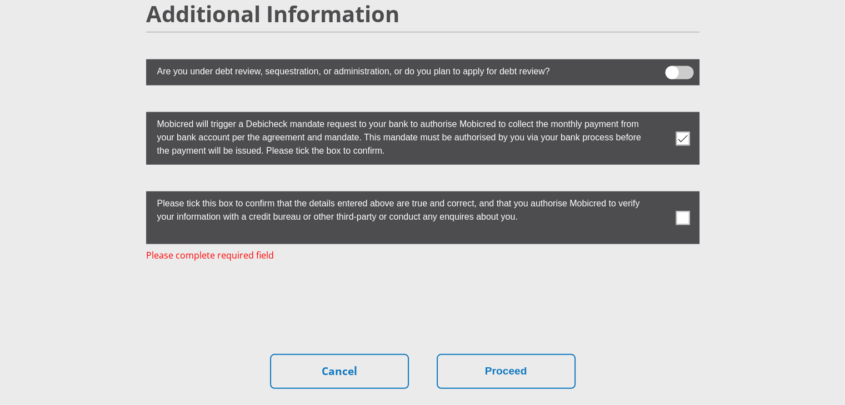
click at [682, 211] on span at bounding box center [682, 218] width 14 height 14
click at [660, 194] on input "checkbox" at bounding box center [660, 194] width 0 height 0
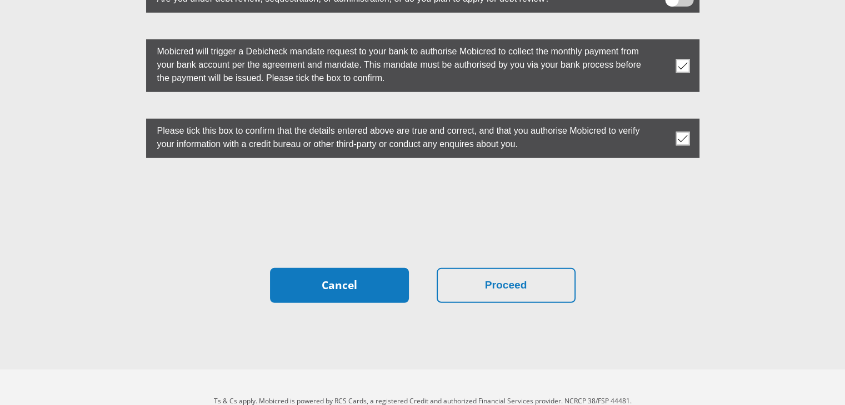
scroll to position [3127, 0]
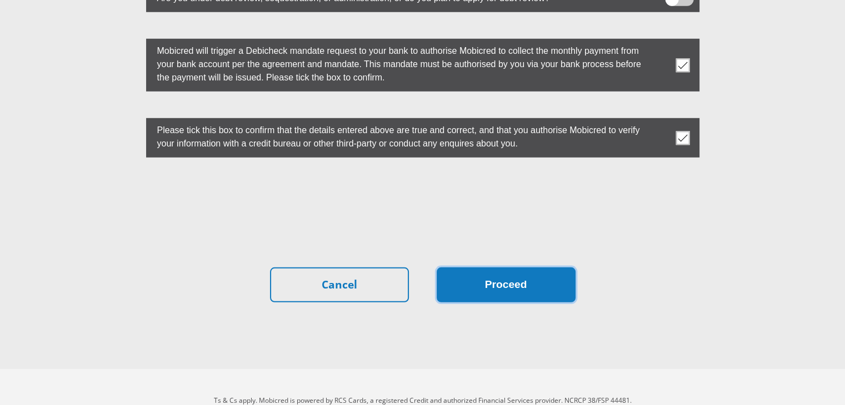
click at [524, 268] on button "Proceed" at bounding box center [505, 285] width 139 height 35
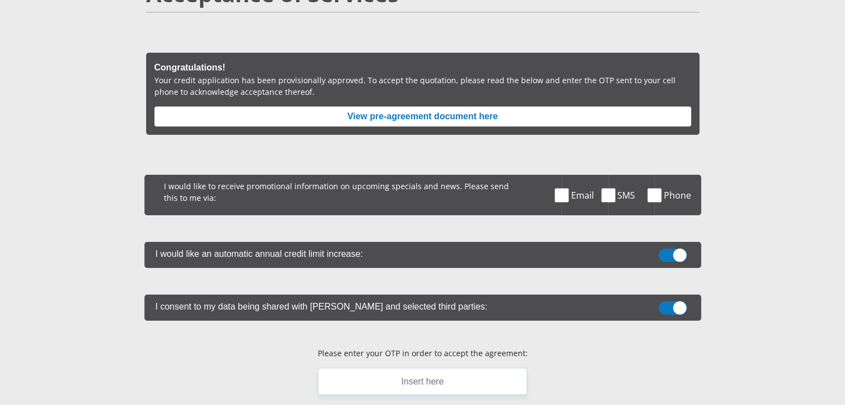
scroll to position [111, 0]
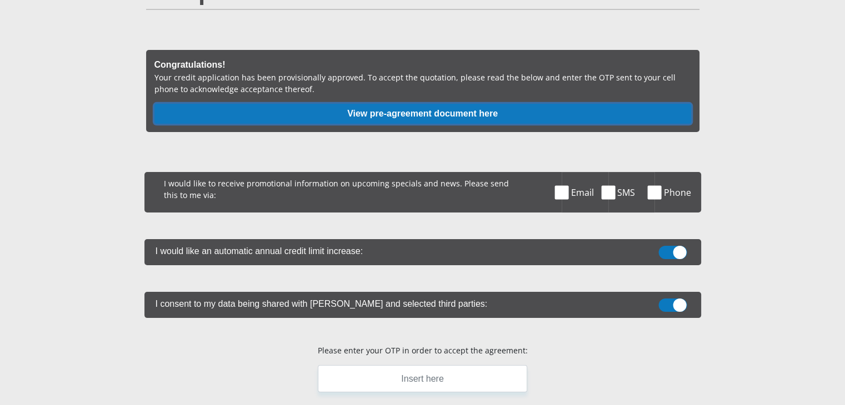
drag, startPoint x: 429, startPoint y: 110, endPoint x: 394, endPoint y: 117, distance: 36.2
click at [394, 117] on button "View pre-agreement document here" at bounding box center [422, 114] width 536 height 20
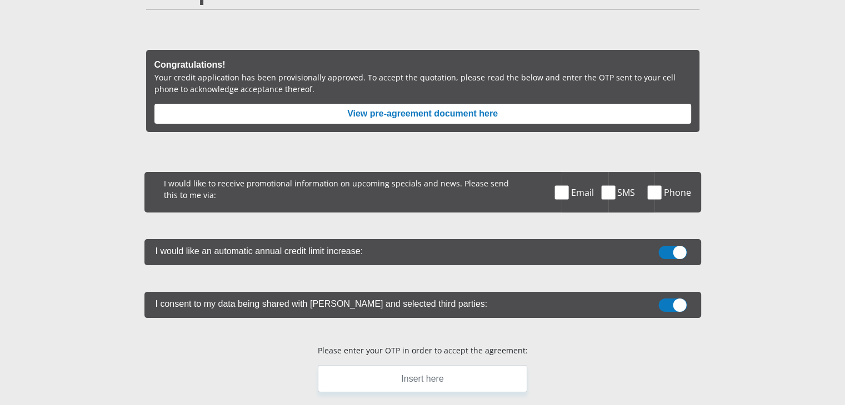
click at [678, 253] on span at bounding box center [672, 252] width 28 height 13
click at [672, 249] on input "checkbox" at bounding box center [672, 249] width 0 height 0
click at [666, 300] on span at bounding box center [672, 305] width 28 height 13
click at [672, 302] on input "checkbox" at bounding box center [672, 302] width 0 height 0
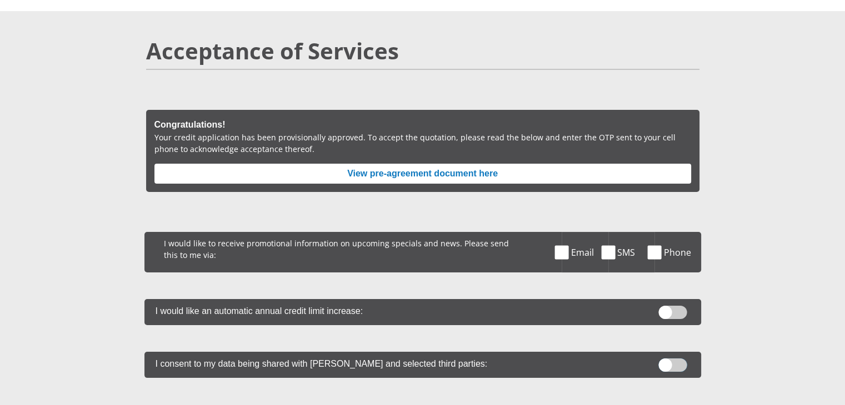
scroll to position [56, 0]
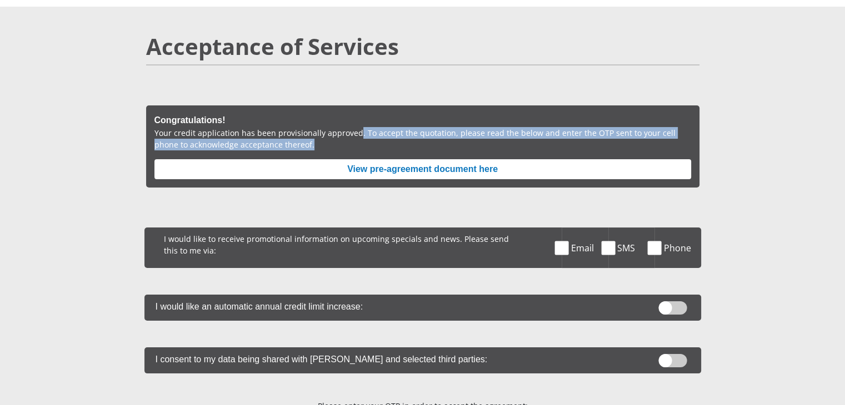
drag, startPoint x: 353, startPoint y: 130, endPoint x: 640, endPoint y: 143, distance: 286.8
click at [640, 143] on p "Your credit application has been provisionally approved. To accept the quotatio…" at bounding box center [422, 138] width 536 height 23
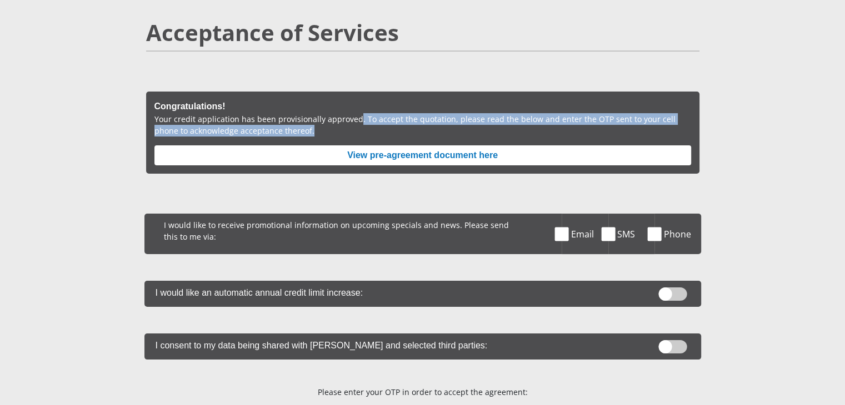
scroll to position [0, 0]
